Goal: Transaction & Acquisition: Purchase product/service

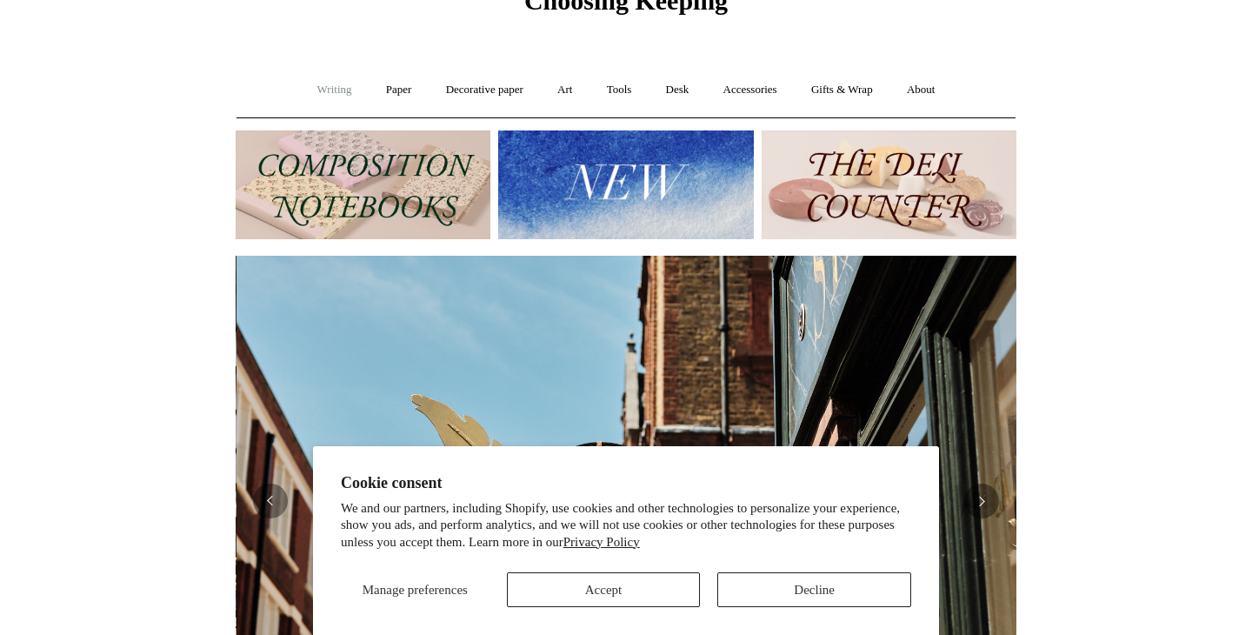
scroll to position [0, 781]
click at [748, 91] on link "Accessories +" at bounding box center [750, 90] width 85 height 46
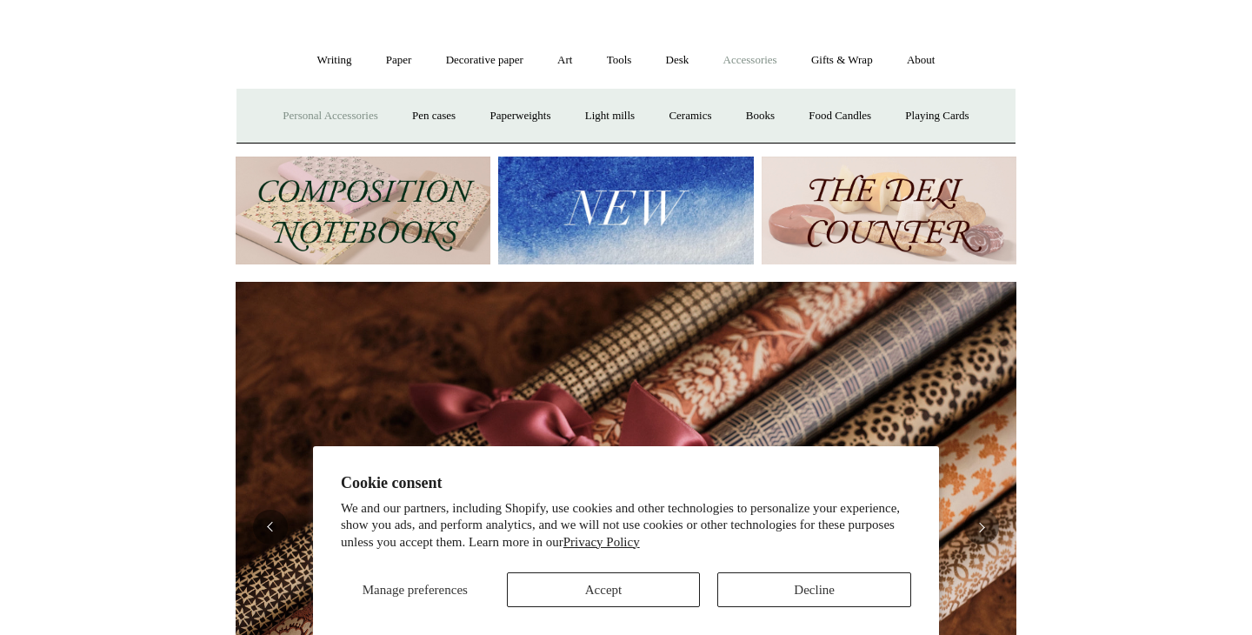
scroll to position [123, 0]
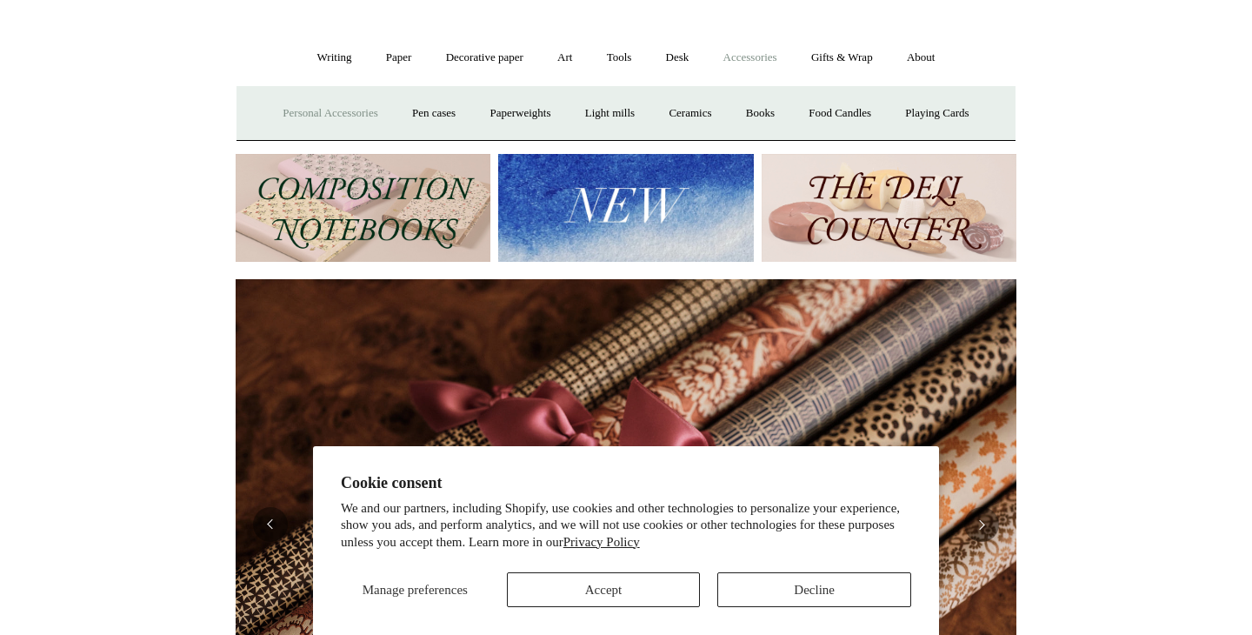
click at [309, 108] on link "Personal Accessories +" at bounding box center [330, 113] width 126 height 46
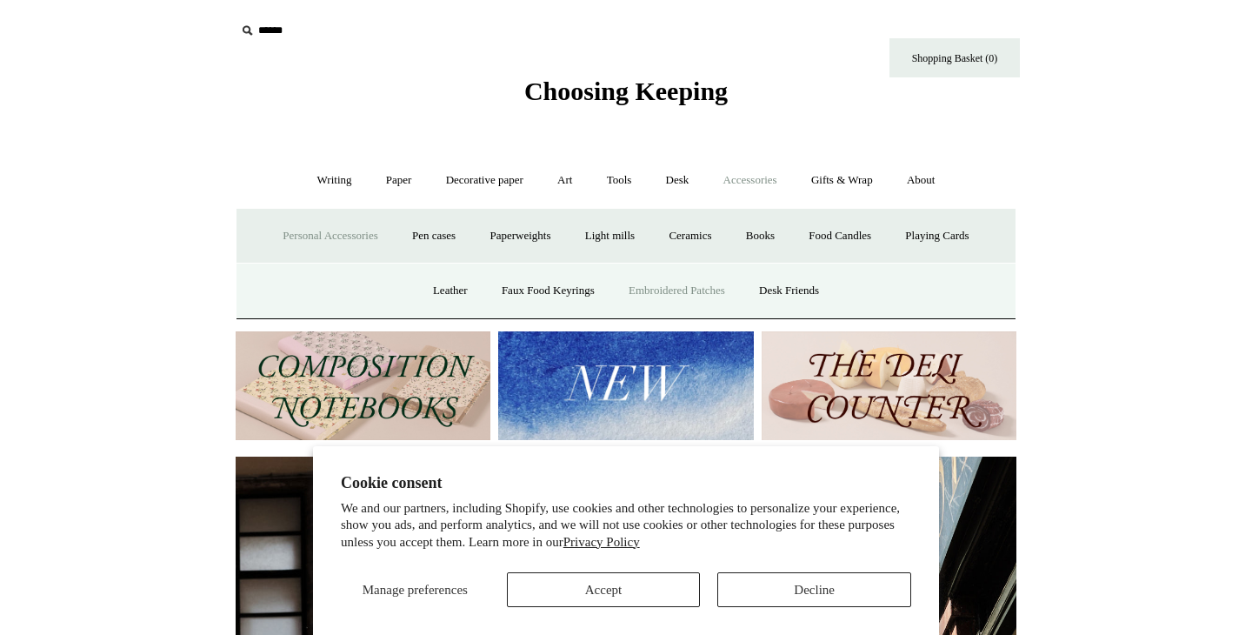
scroll to position [0, 781]
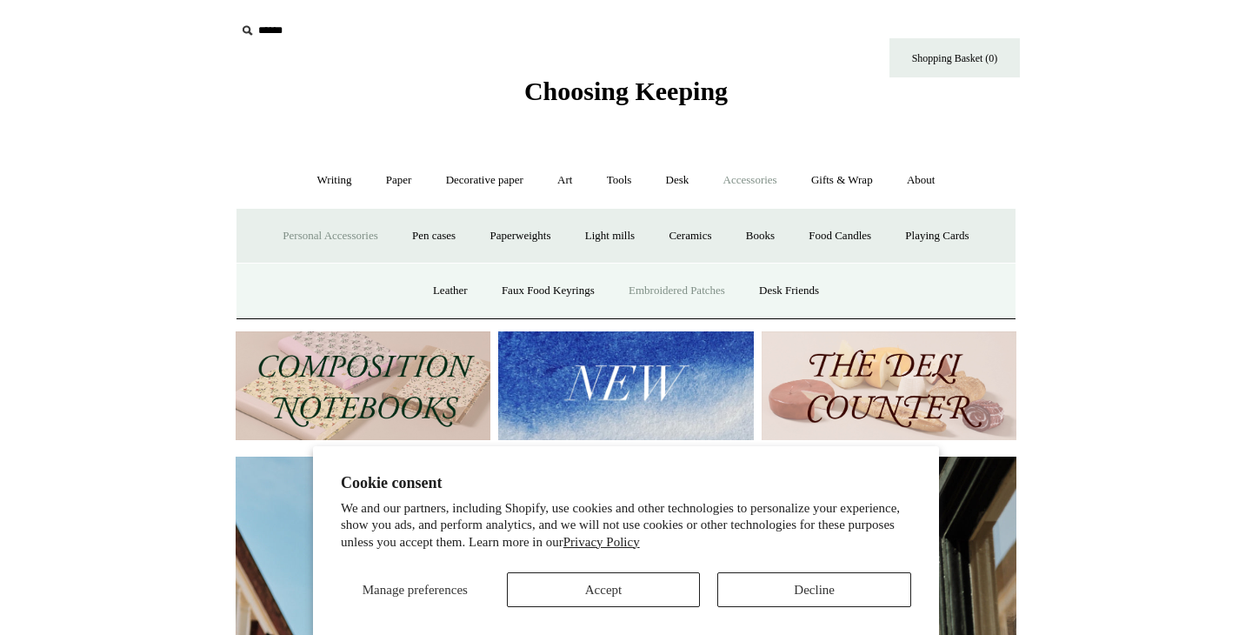
click at [711, 289] on link "Embroidered Patches" at bounding box center [677, 291] width 128 height 46
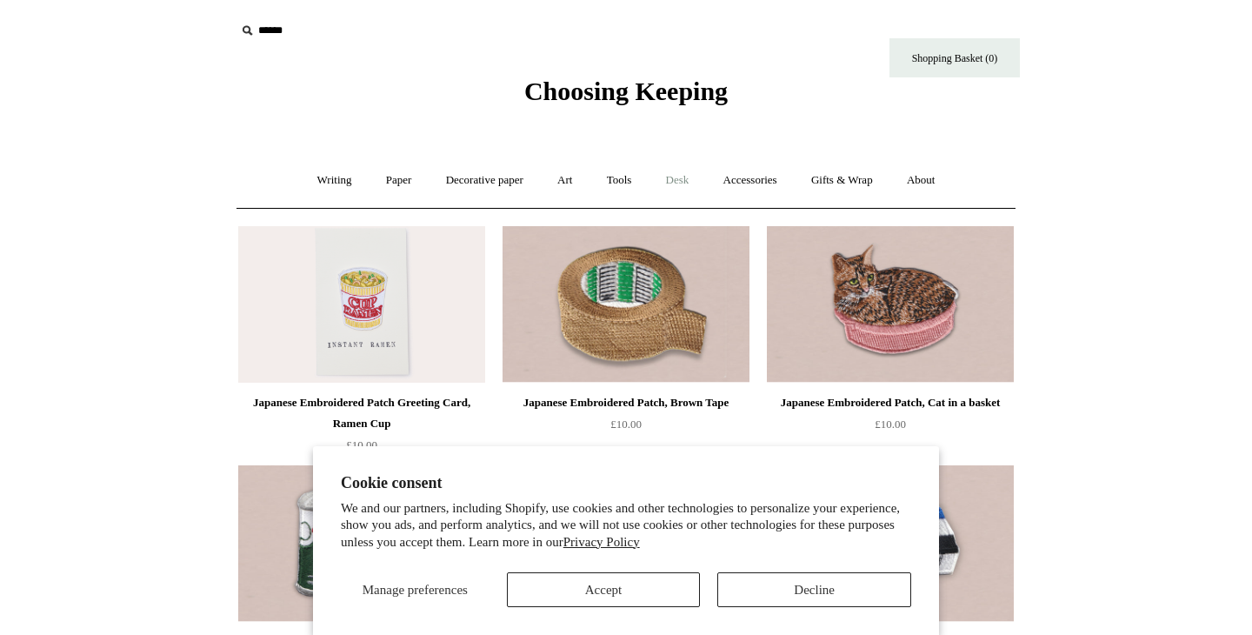
click at [698, 177] on link "Desk +" at bounding box center [677, 180] width 55 height 46
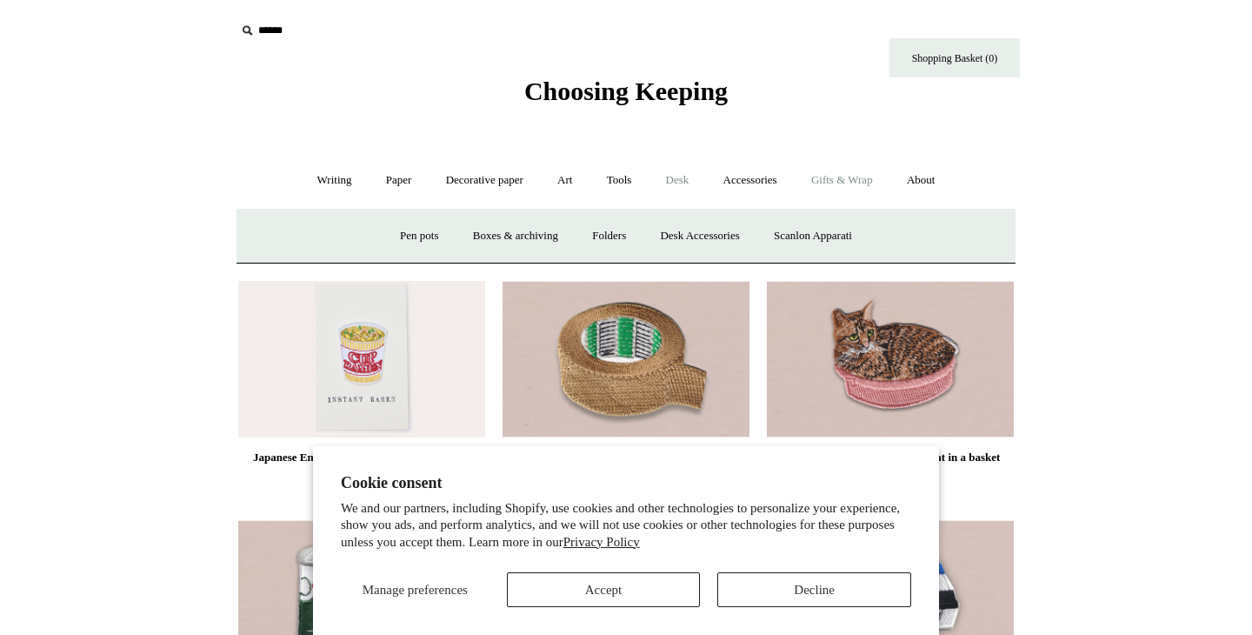
click at [842, 191] on link "Gifts & Wrap +" at bounding box center [842, 180] width 93 height 46
click at [809, 239] on link "Stickers" at bounding box center [808, 236] width 68 height 46
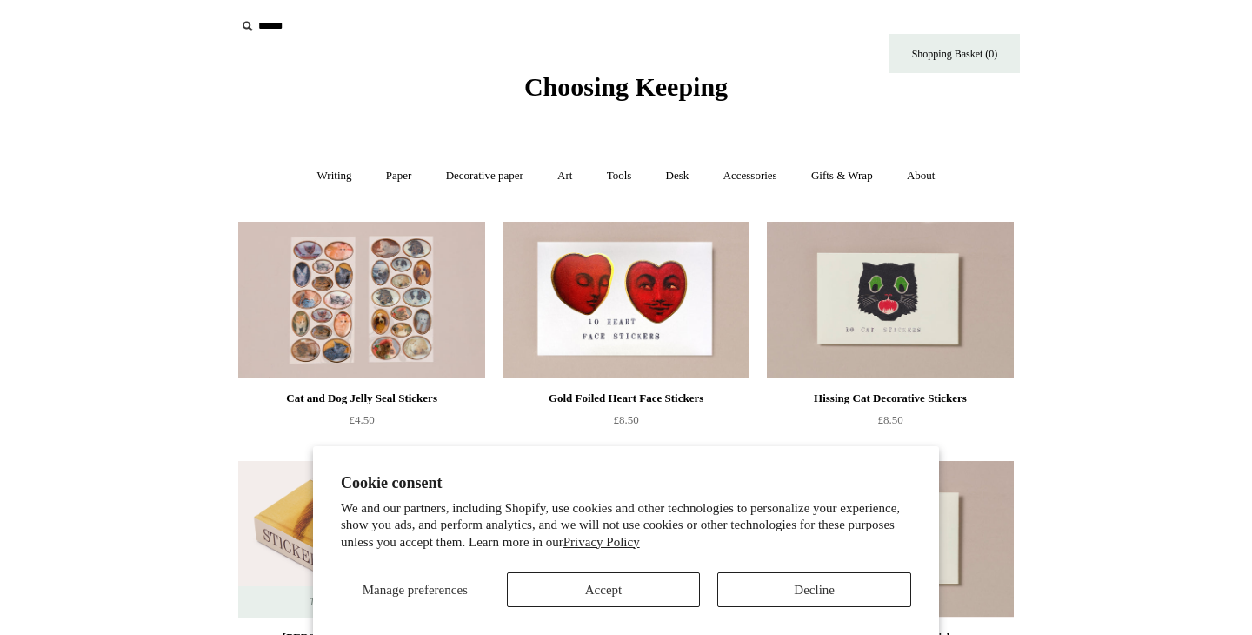
scroll to position [1, 0]
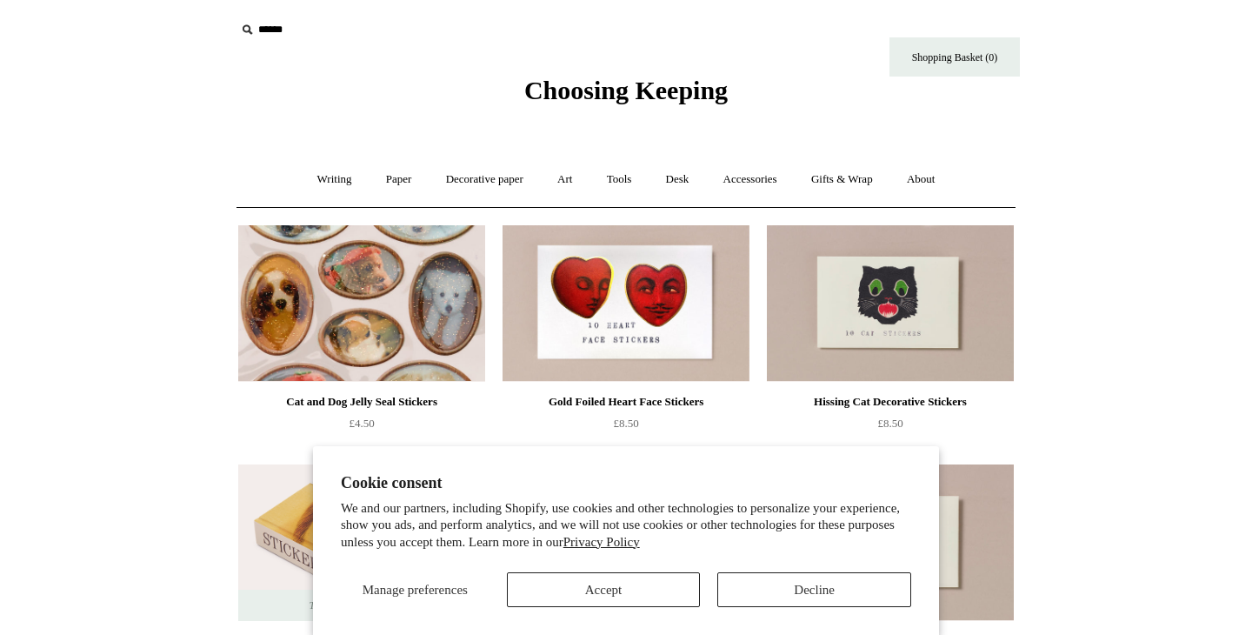
click at [361, 336] on img at bounding box center [361, 303] width 247 height 157
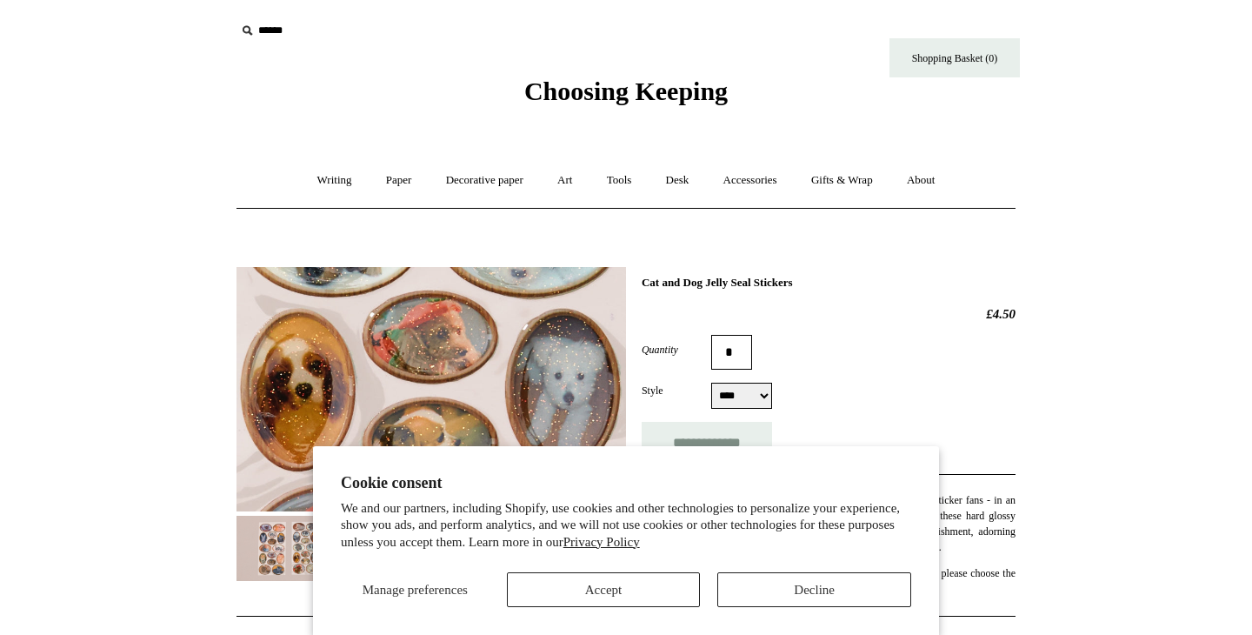
scroll to position [193, 0]
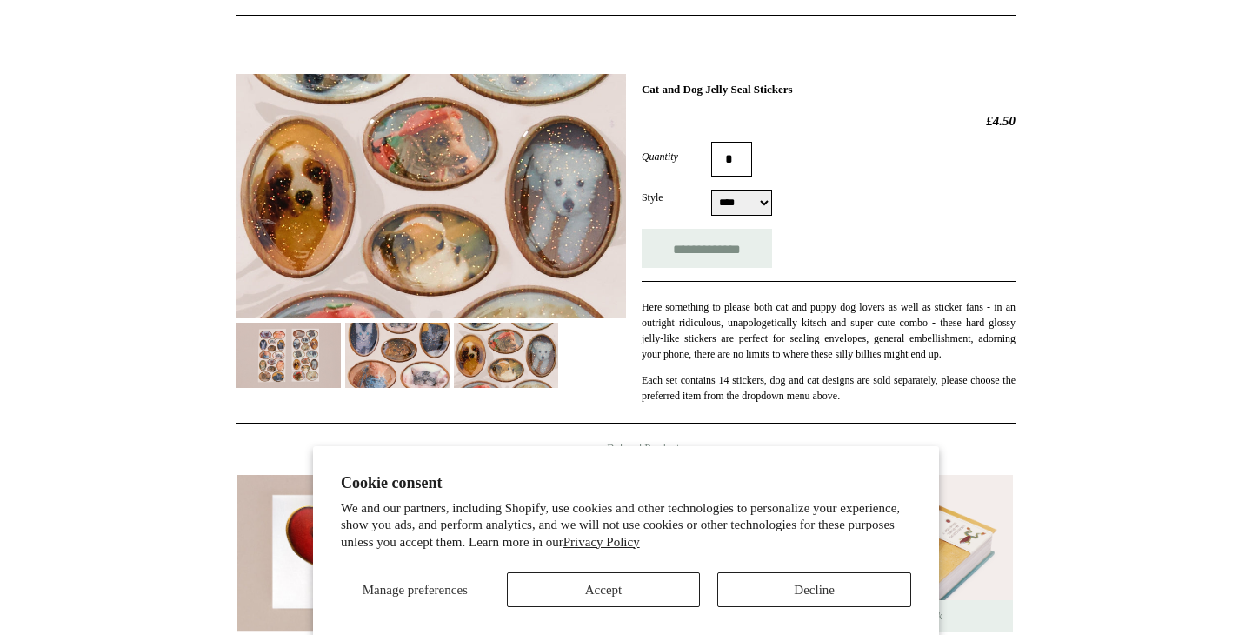
click at [407, 369] on img at bounding box center [397, 355] width 104 height 65
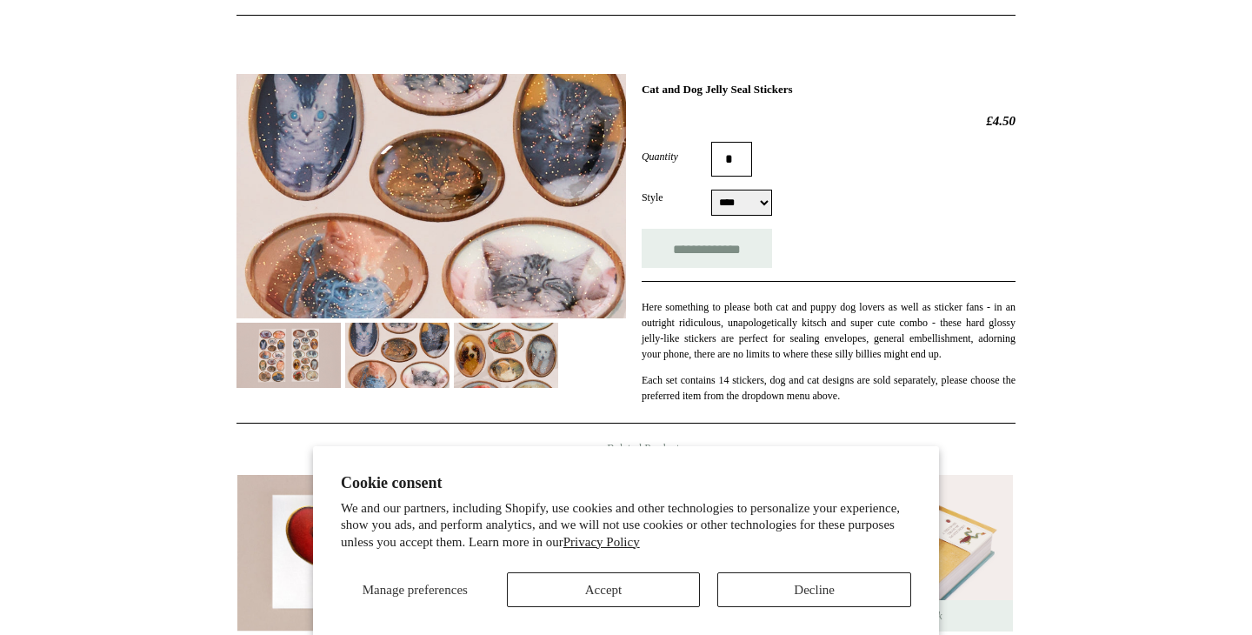
click at [511, 378] on img at bounding box center [506, 355] width 104 height 65
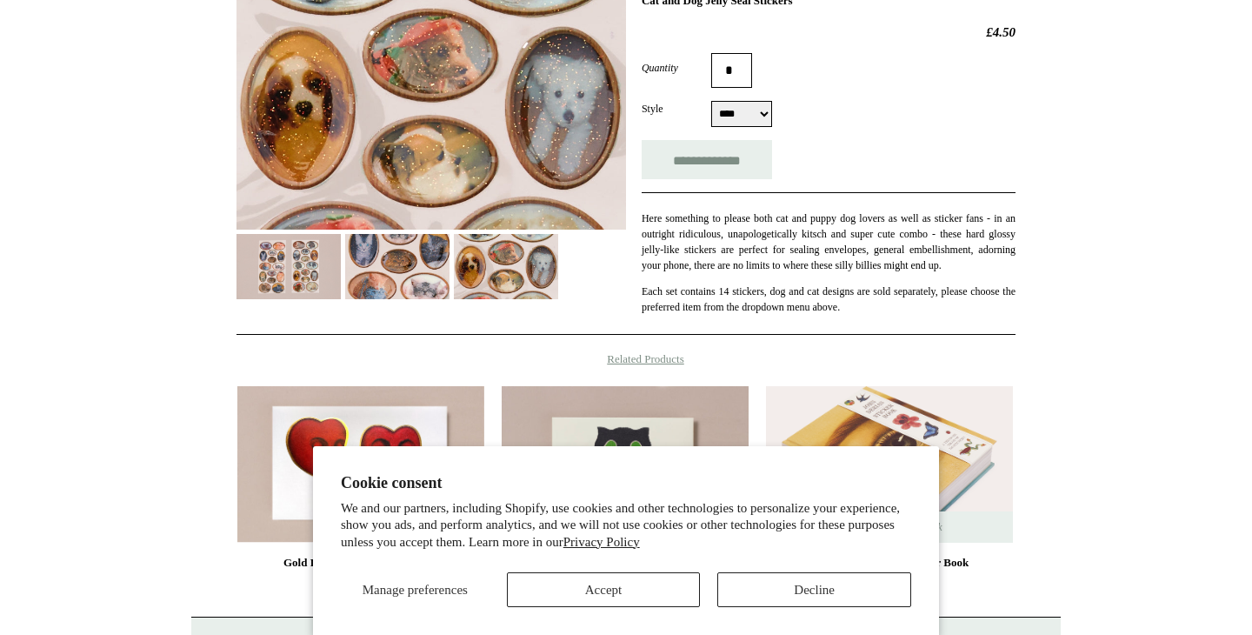
scroll to position [552, 0]
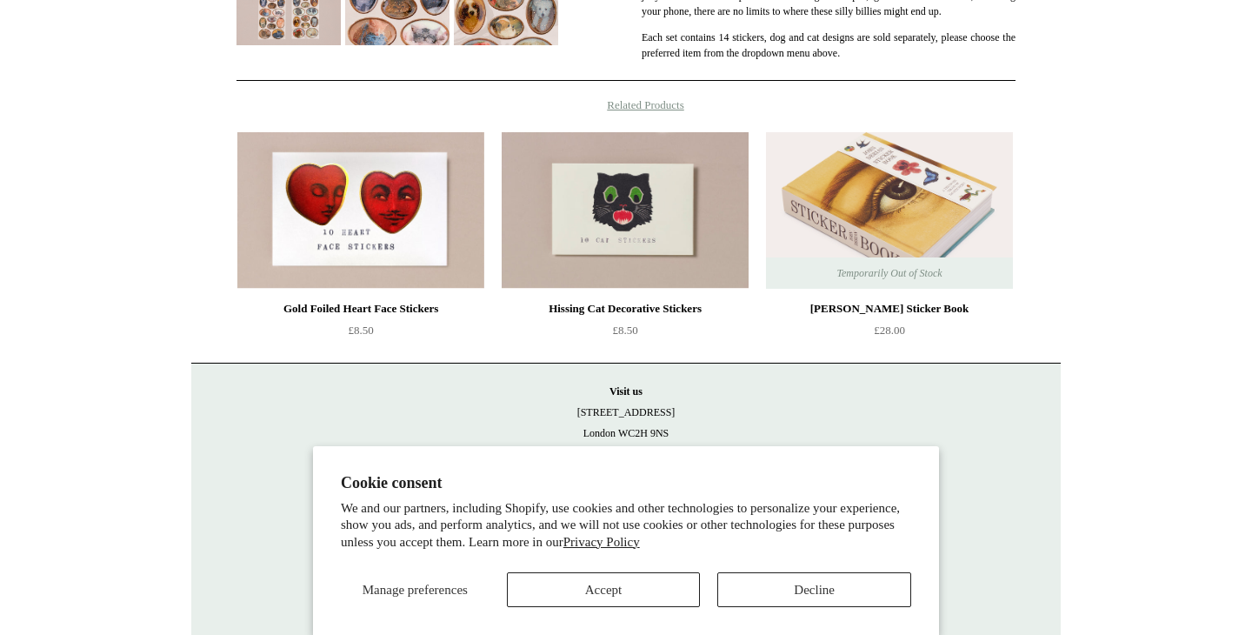
click at [836, 269] on span "Temporarily Out of Stock" at bounding box center [889, 272] width 140 height 31
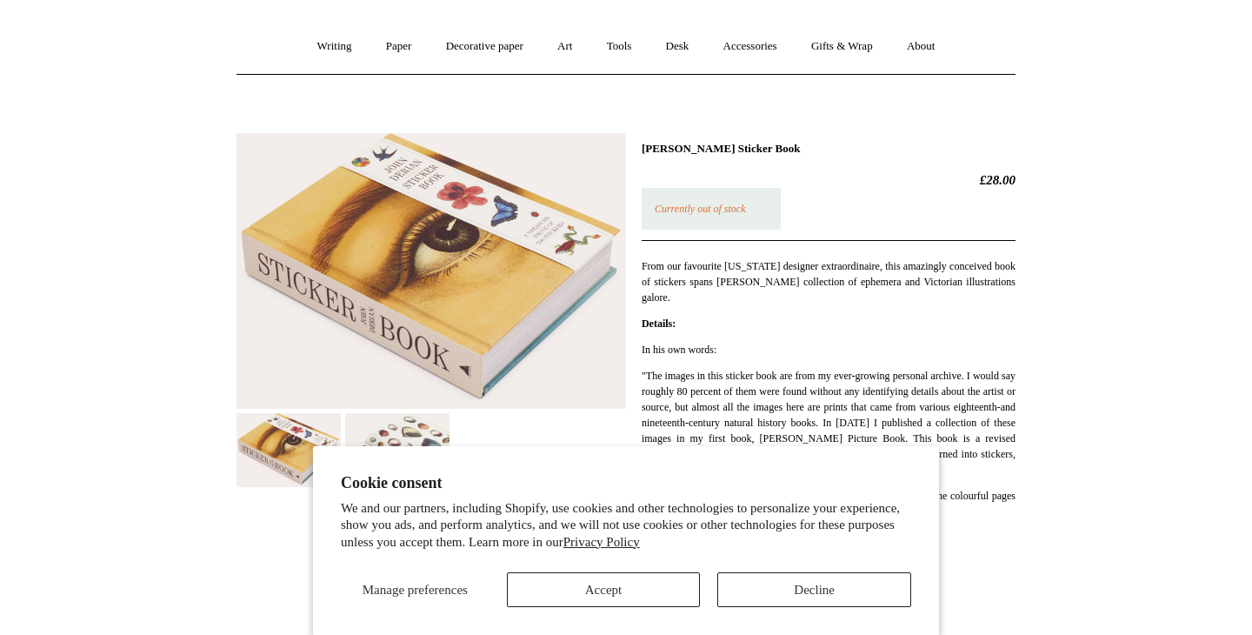
scroll to position [180, 0]
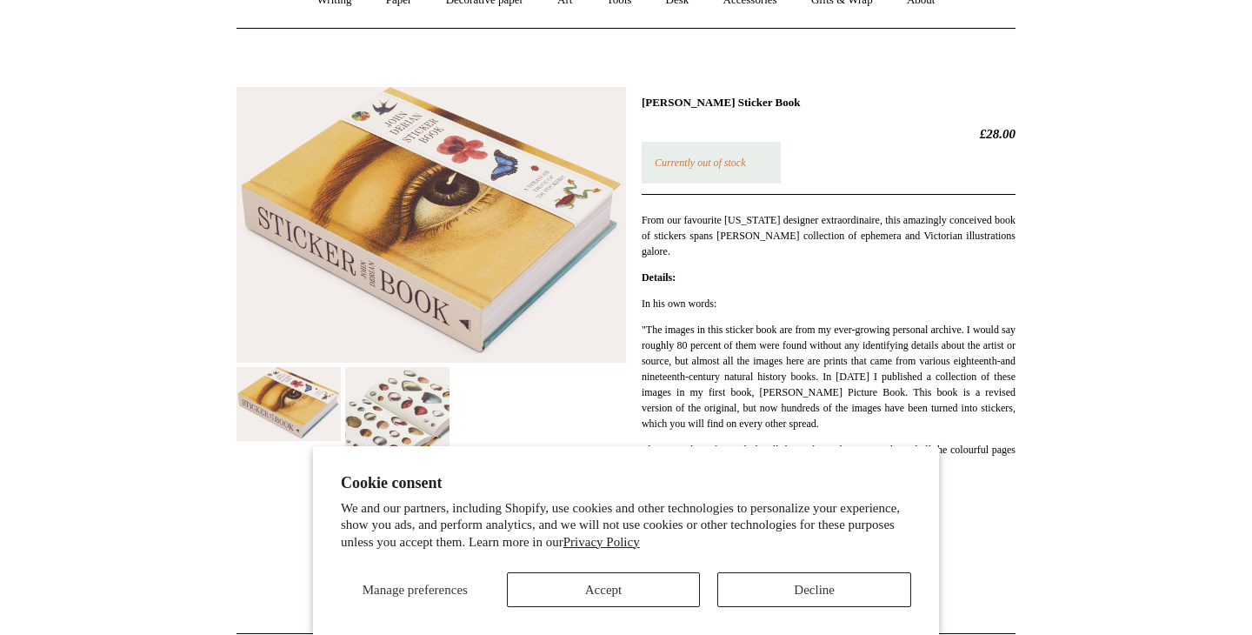
click at [427, 414] on img at bounding box center [397, 419] width 104 height 104
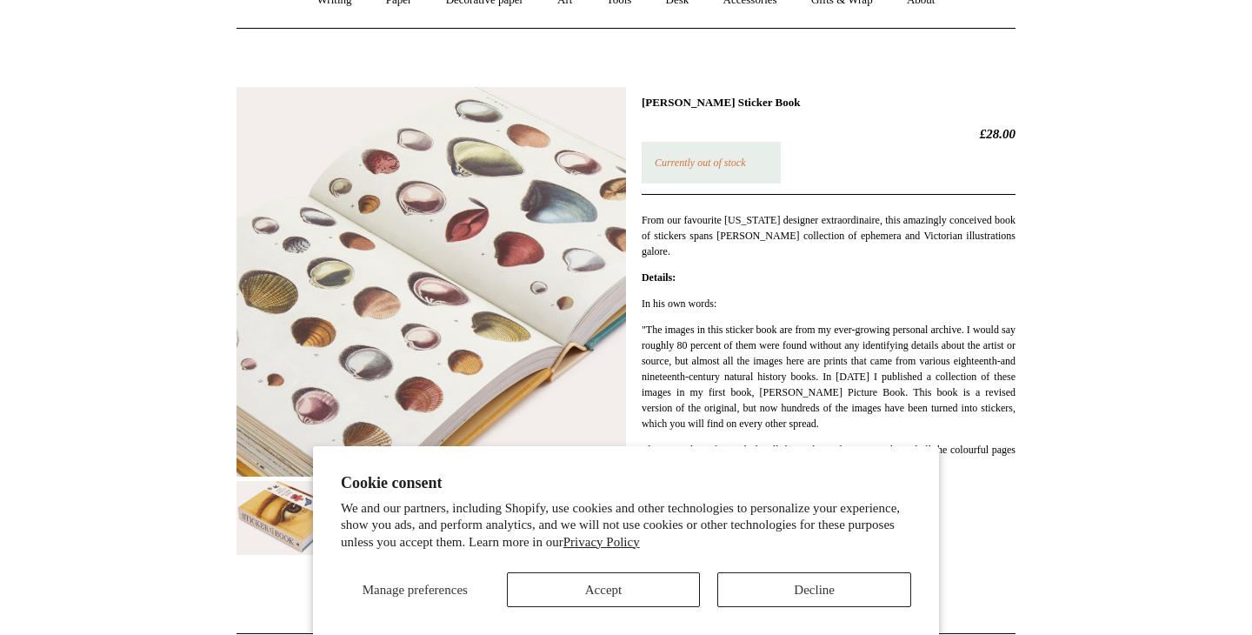
click at [456, 331] on img at bounding box center [432, 282] width 390 height 390
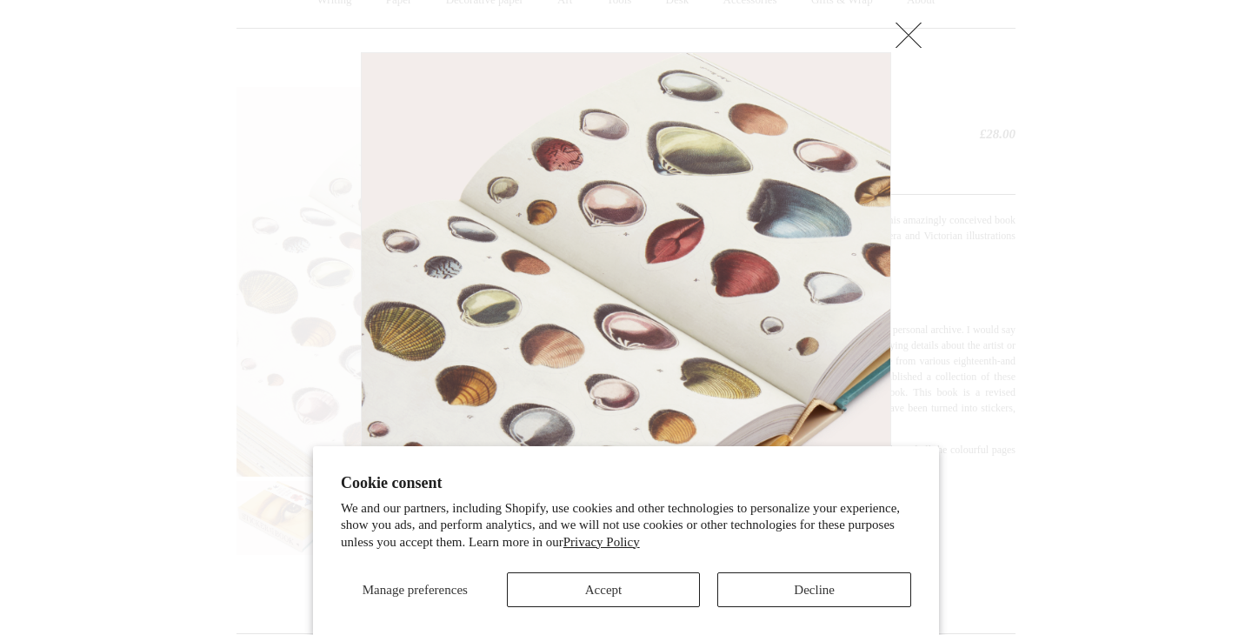
click at [1007, 449] on div at bounding box center [626, 504] width 1252 height 1368
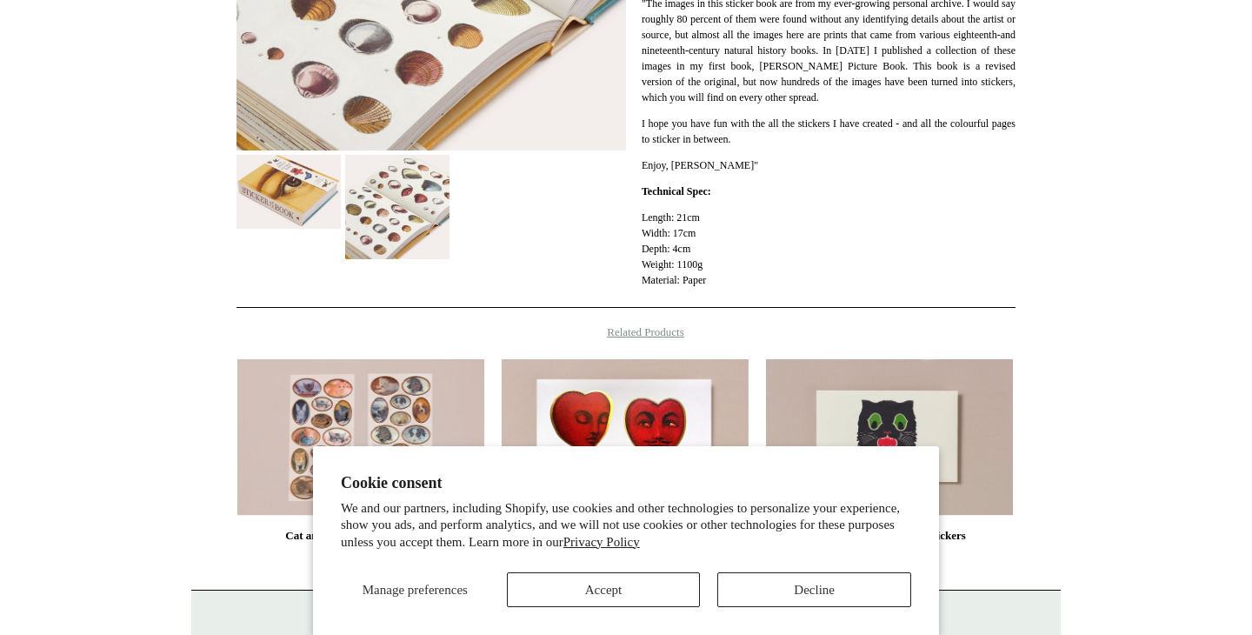
scroll to position [505, 0]
click at [449, 176] on img at bounding box center [397, 208] width 104 height 104
click at [445, 204] on img at bounding box center [397, 208] width 104 height 104
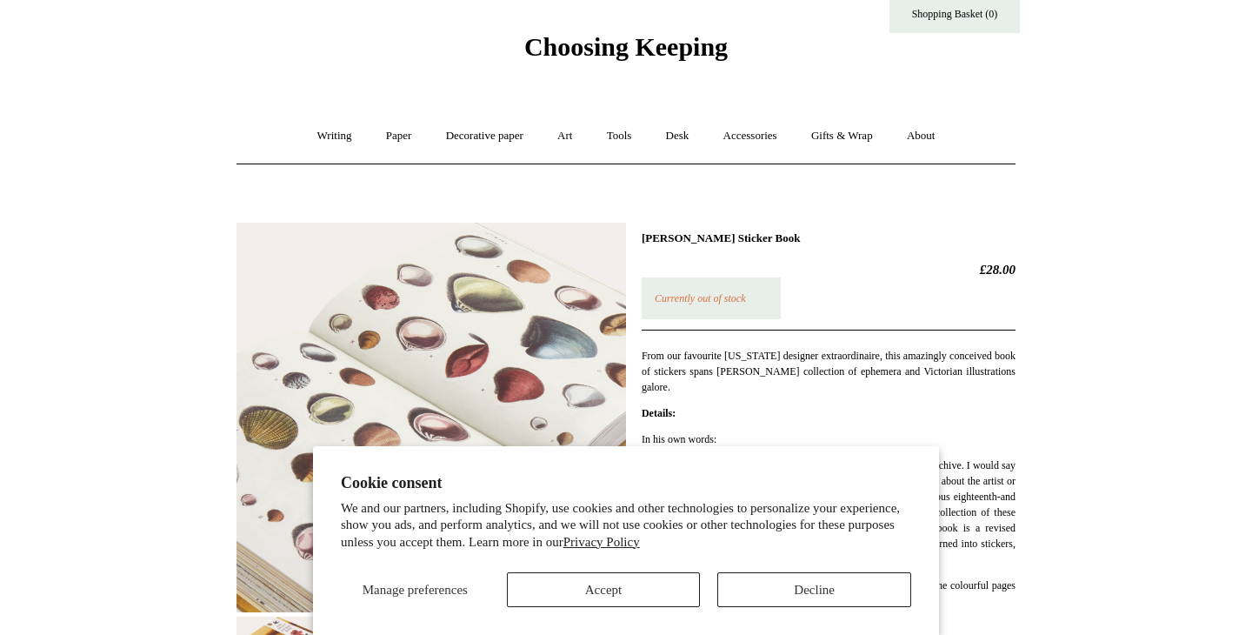
scroll to position [42, 0]
